Goal: Information Seeking & Learning: Understand process/instructions

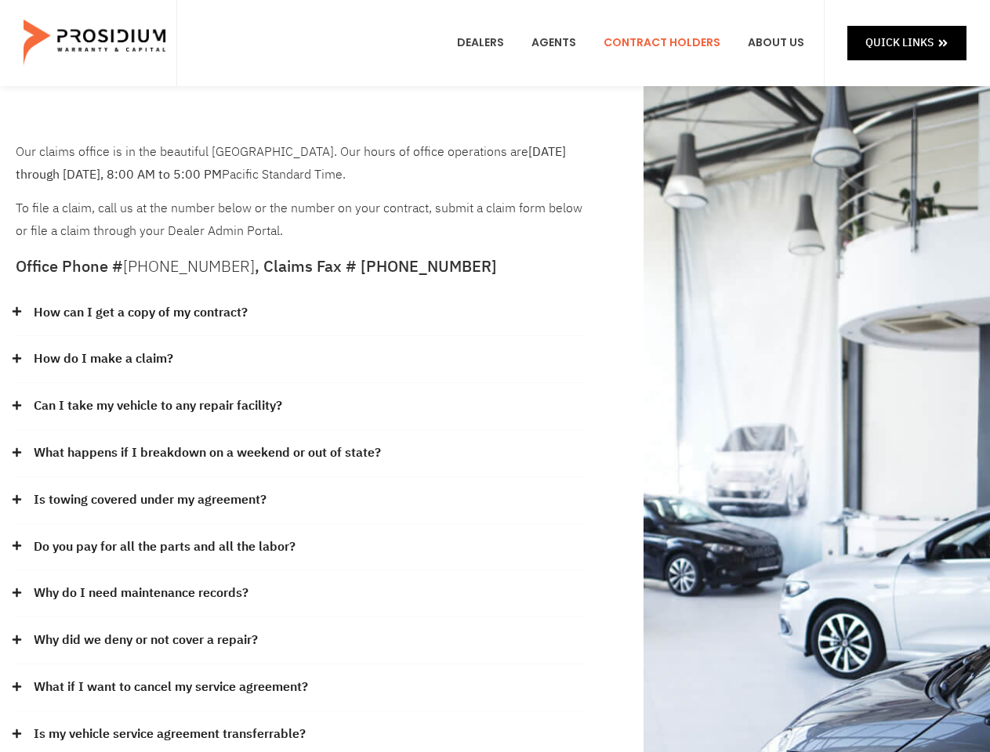
click at [494, 376] on div "How do I make a claim?" at bounding box center [300, 359] width 569 height 47
click at [300, 313] on div "How can I get a copy of my contract?" at bounding box center [300, 313] width 569 height 47
click at [139, 313] on link "How can I get a copy of my contract?" at bounding box center [141, 313] width 214 height 23
click at [300, 360] on div "How do I make a claim?" at bounding box center [300, 359] width 569 height 47
click at [103, 359] on link "How do I make a claim?" at bounding box center [103, 359] width 139 height 23
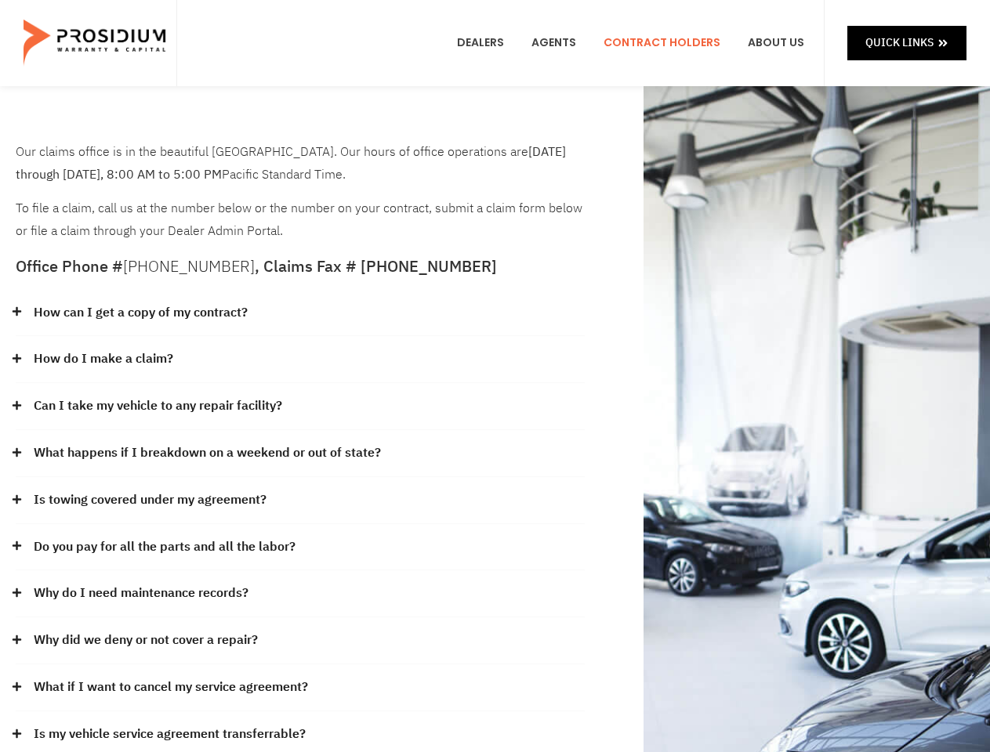
click at [300, 407] on div "Can I take my vehicle to any repair facility?" at bounding box center [300, 406] width 569 height 47
click at [158, 406] on link "Can I take my vehicle to any repair facility?" at bounding box center [158, 406] width 248 height 23
click at [300, 454] on link "What happens if I breakdown on a weekend or out of state?" at bounding box center [207, 453] width 347 height 23
click at [205, 453] on link "What happens if I breakdown on a weekend or out of state?" at bounding box center [207, 453] width 347 height 23
click at [300, 501] on div "Is towing covered under my agreement?" at bounding box center [300, 500] width 569 height 47
